Goal: Information Seeking & Learning: Learn about a topic

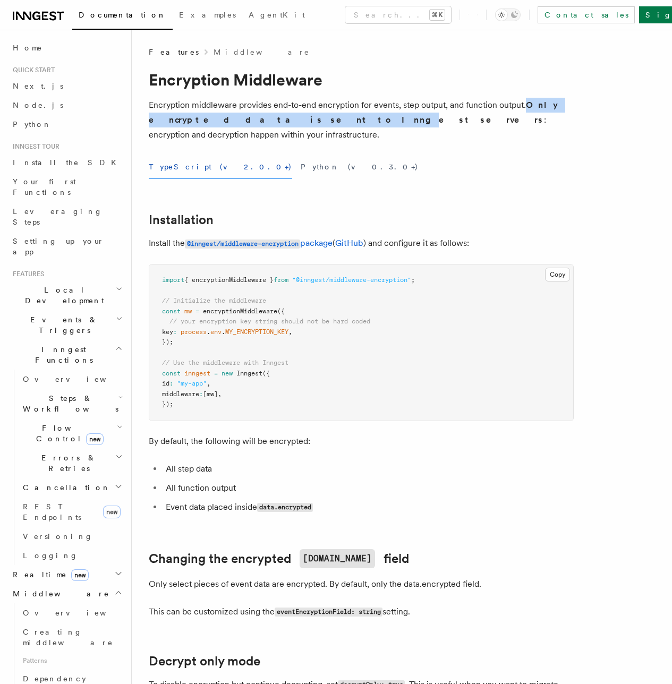
drag, startPoint x: 150, startPoint y: 121, endPoint x: 284, endPoint y: 120, distance: 134.3
click at [284, 120] on strong "Only encrypted data is sent to Inngest servers" at bounding box center [353, 112] width 409 height 25
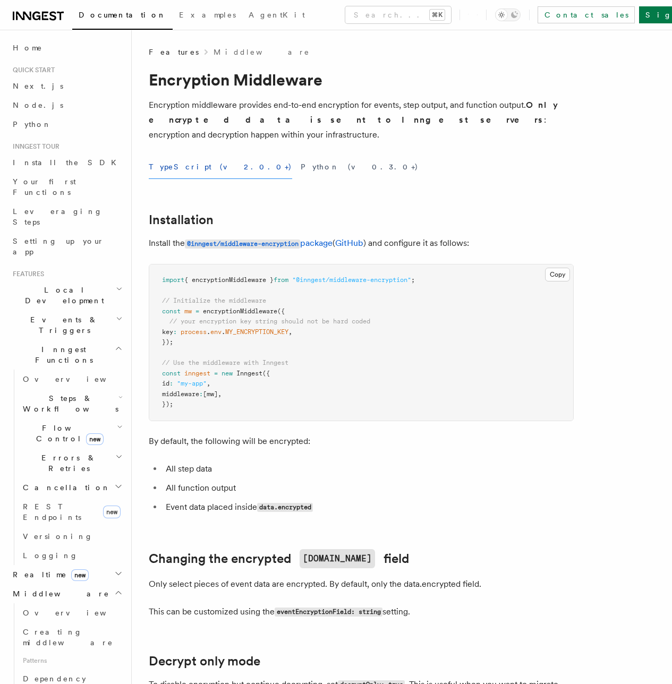
click at [355, 118] on p "Encryption middleware provides end-to-end encryption for events, step output, a…" at bounding box center [361, 120] width 425 height 45
click at [48, 608] on span "Overview" at bounding box center [77, 612] width 109 height 8
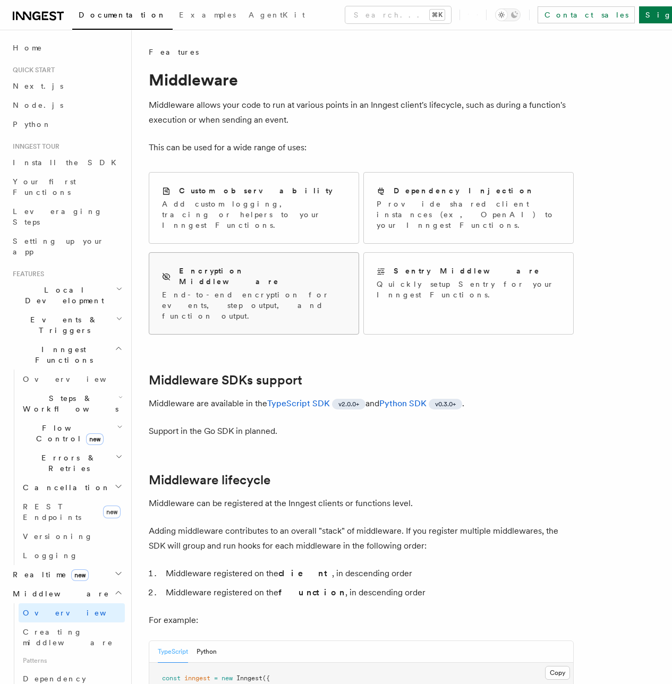
click at [222, 265] on h2 "Encryption Middleware" at bounding box center [262, 275] width 167 height 21
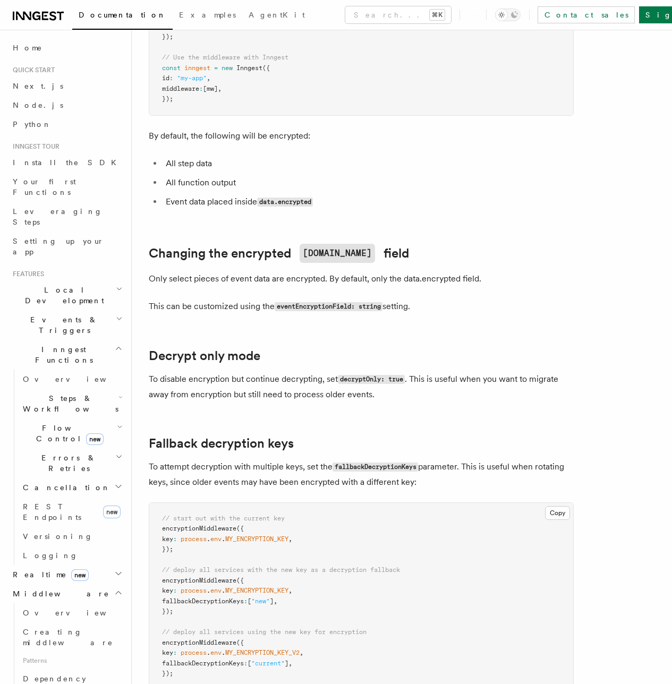
scroll to position [661, 0]
